Goal: Navigation & Orientation: Find specific page/section

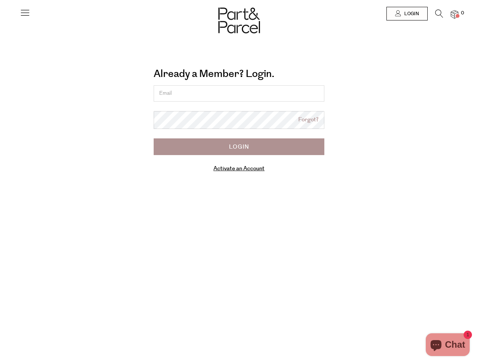
click at [239, 182] on div "Already a Member? Login. Forgot? Forgot? Login Activate an Account Manage subsc…" at bounding box center [239, 121] width 420 height 121
click at [25, 16] on icon at bounding box center [25, 12] width 11 height 11
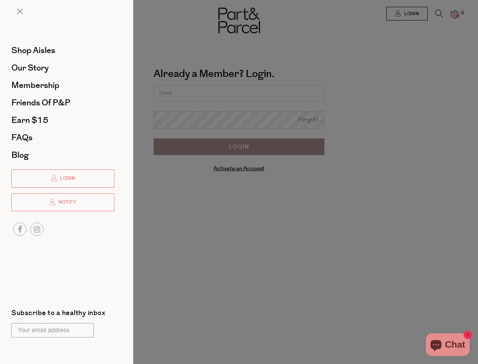
click at [407, 14] on div at bounding box center [239, 182] width 478 height 364
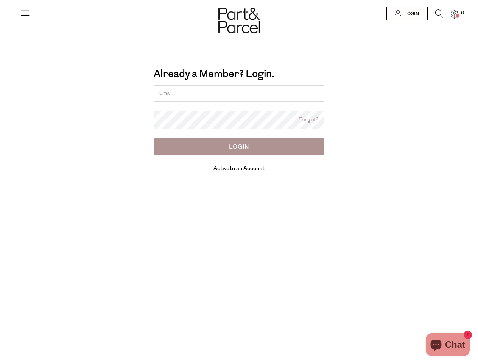
click at [439, 16] on icon at bounding box center [440, 13] width 8 height 8
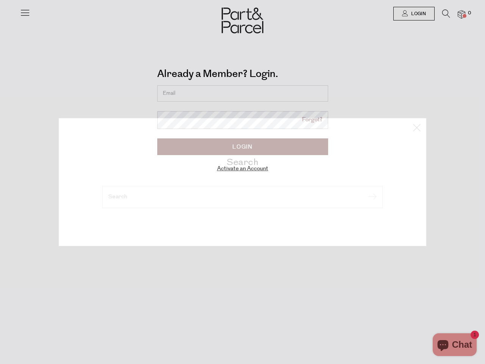
click at [455, 14] on div "Search" at bounding box center [242, 182] width 443 height 364
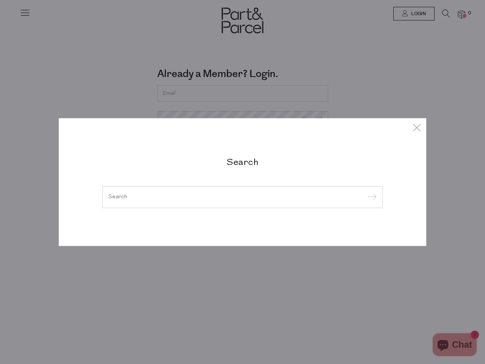
click at [0, 182] on div "Search" at bounding box center [242, 182] width 485 height 364
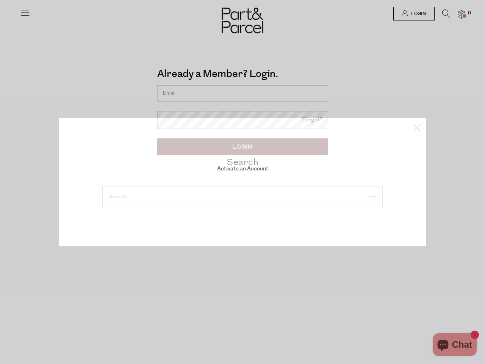
click at [0, 19] on div "Search" at bounding box center [242, 182] width 485 height 364
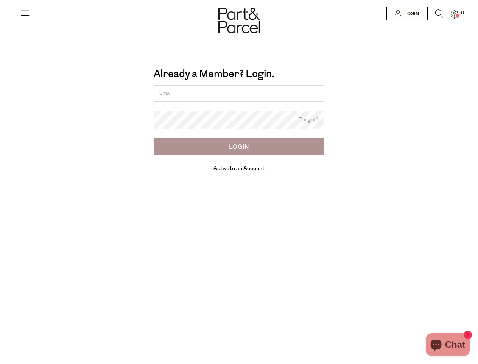
click at [0, 95] on body "Ready to stock up? Close No items in your parcel. Loading Join to Save on this …" at bounding box center [239, 246] width 478 height 493
click at [0, 182] on body "Ready to stock up? Close No items in your parcel. Loading Join to Save on this …" at bounding box center [239, 246] width 478 height 493
click at [0, 17] on div at bounding box center [239, 13] width 478 height 27
